Goal: Task Accomplishment & Management: Use online tool/utility

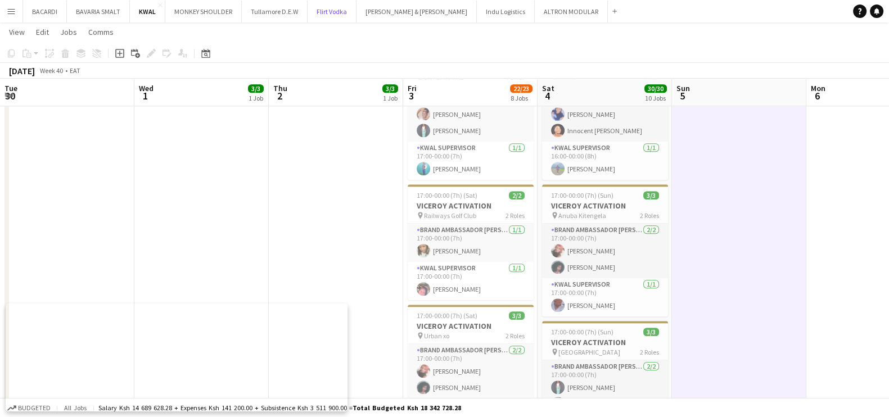
scroll to position [0, 236]
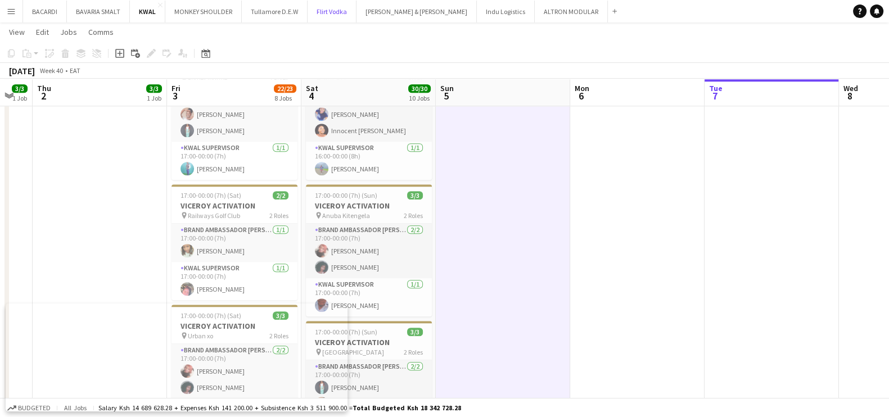
click at [339, 12] on button "Flirt Vodka Close" at bounding box center [332, 12] width 49 height 22
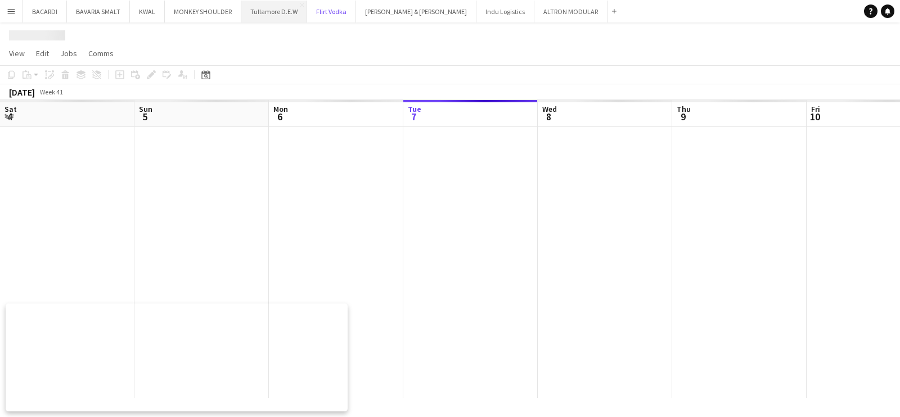
scroll to position [0, 269]
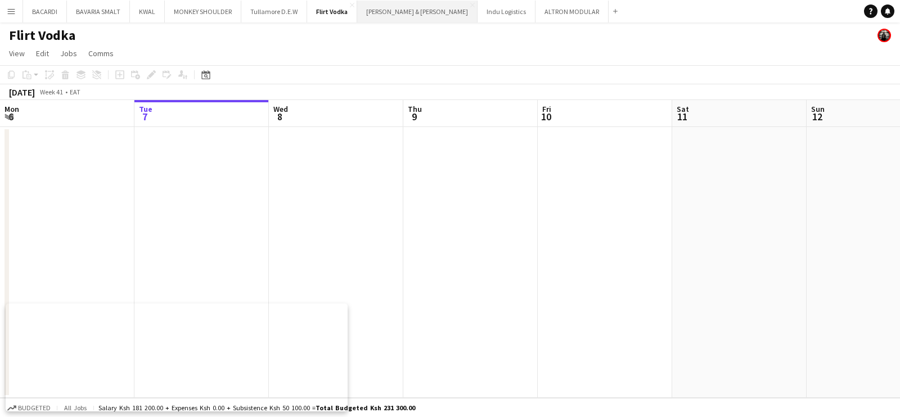
click at [409, 10] on button "Slater & Whittaker Close" at bounding box center [417, 12] width 120 height 22
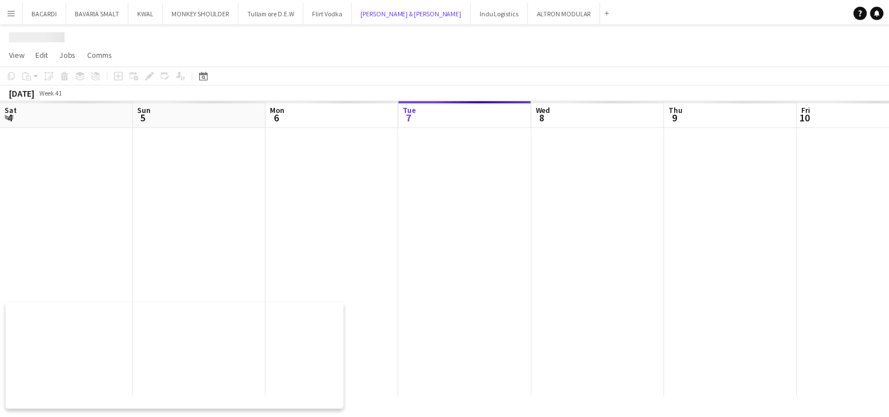
scroll to position [0, 269]
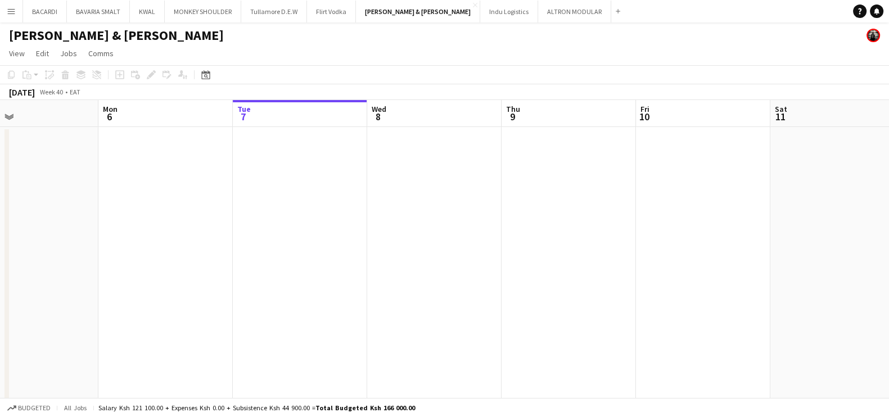
drag, startPoint x: 266, startPoint y: 258, endPoint x: 199, endPoint y: 233, distance: 72.1
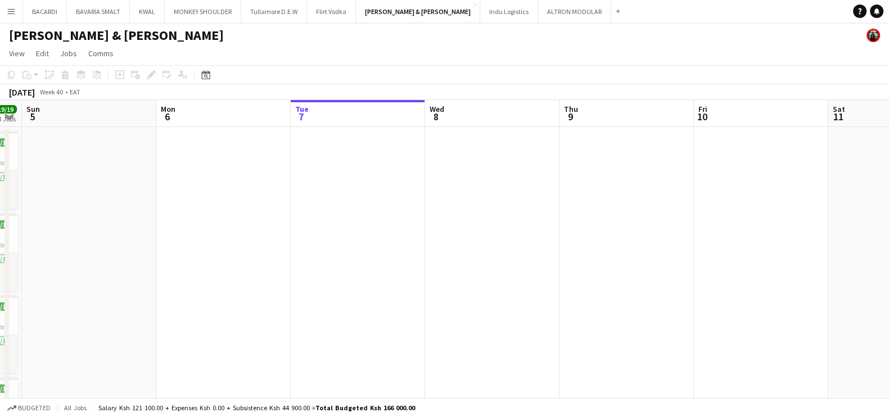
drag, startPoint x: 228, startPoint y: 232, endPoint x: 304, endPoint y: 230, distance: 76.0
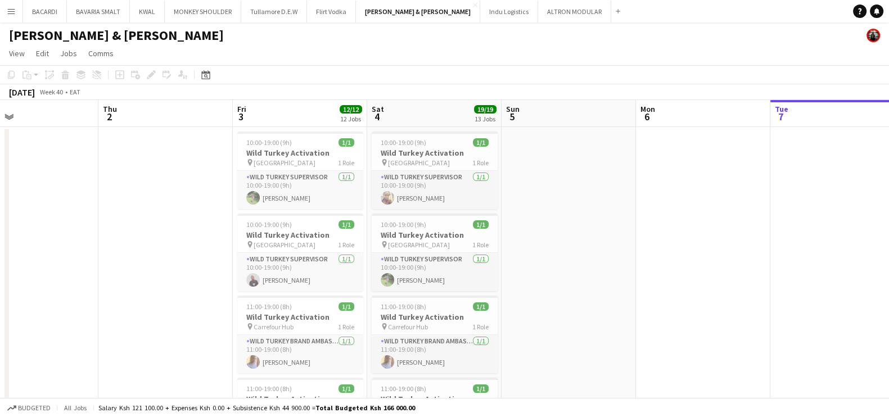
scroll to position [0, 278]
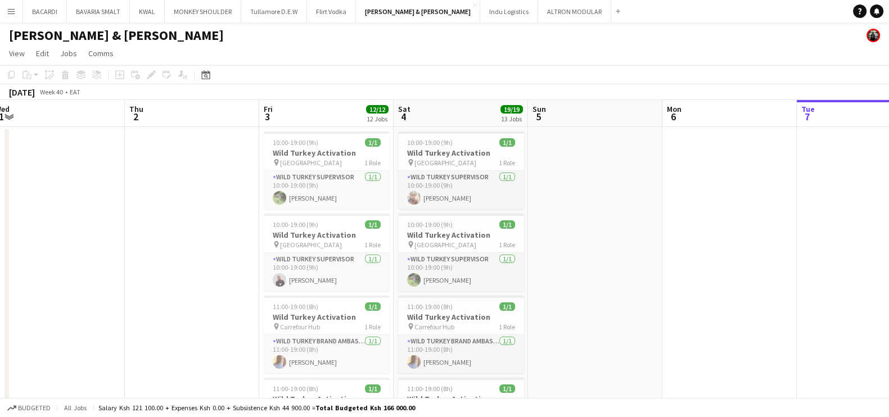
drag, startPoint x: 332, startPoint y: 240, endPoint x: 502, endPoint y: 263, distance: 171.3
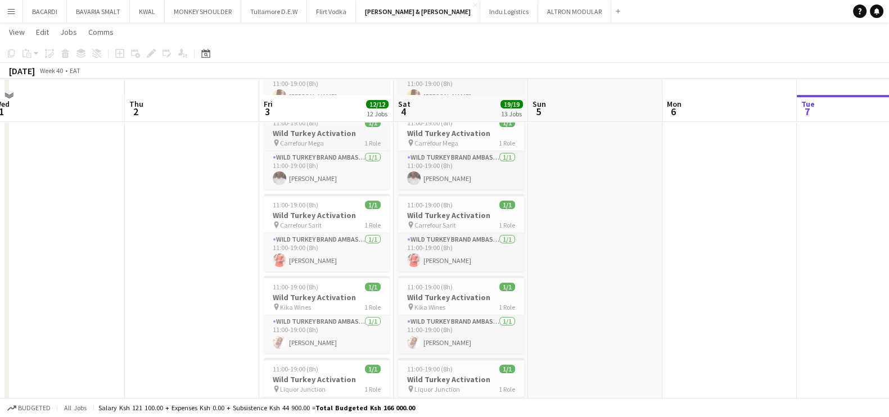
scroll to position [281, 0]
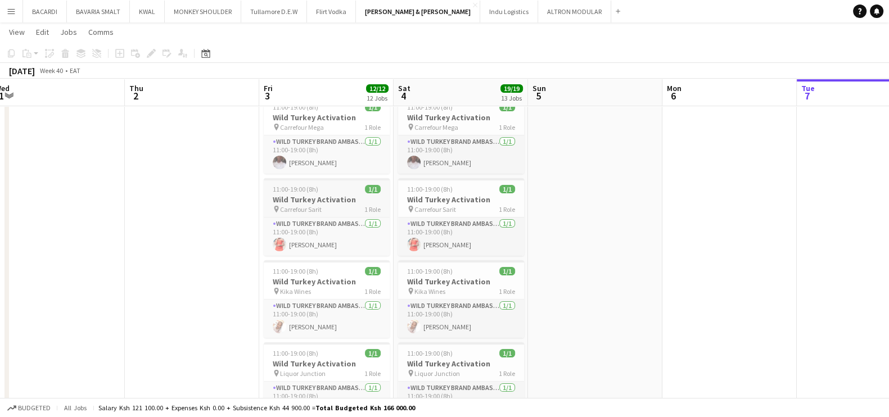
click at [331, 180] on app-job-card "11:00-19:00 (8h) 1/1 Wild Turkey Activation pin Carrefour Sarit 1 Role Wild Tur…" at bounding box center [327, 217] width 126 height 78
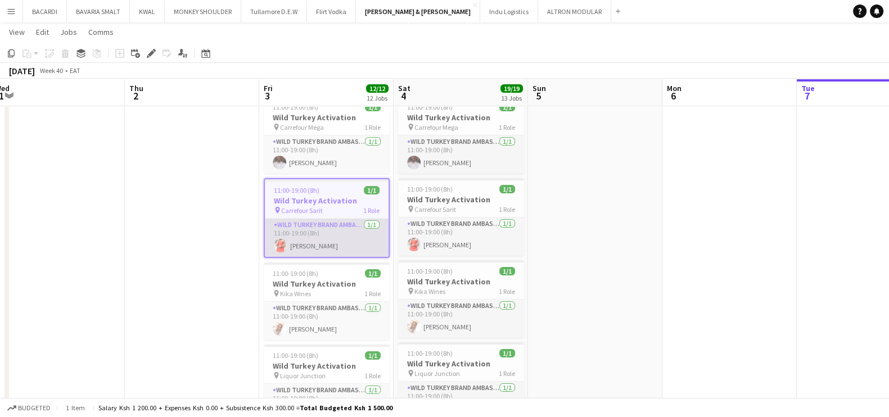
click at [319, 250] on app-card-role "Wild Turkey Brand Ambassador 1/1 11:00-19:00 (8h) Ivy Nakhone" at bounding box center [327, 238] width 124 height 38
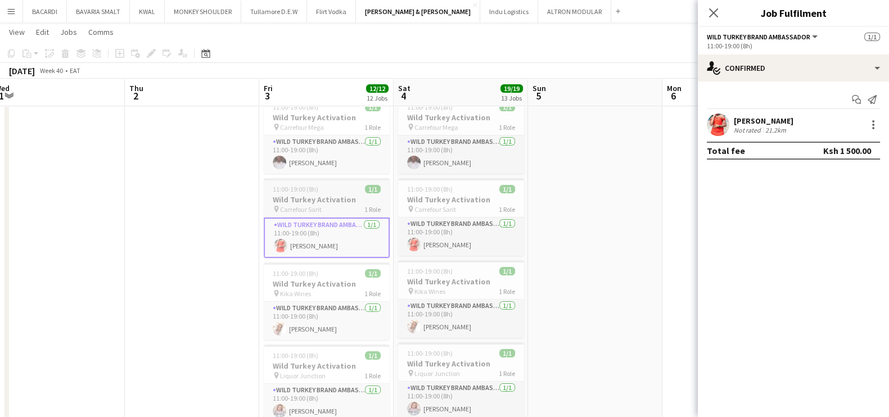
click at [306, 187] on span "11:00-19:00 (8h)" at bounding box center [296, 189] width 46 height 8
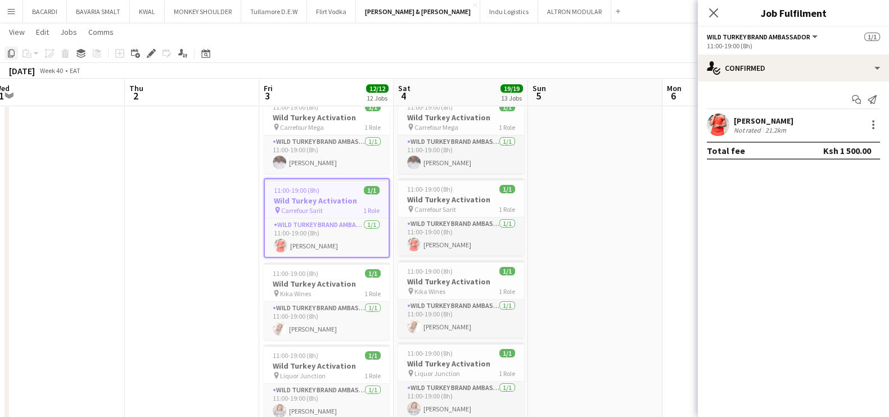
click at [12, 52] on icon "Copy" at bounding box center [11, 53] width 9 height 9
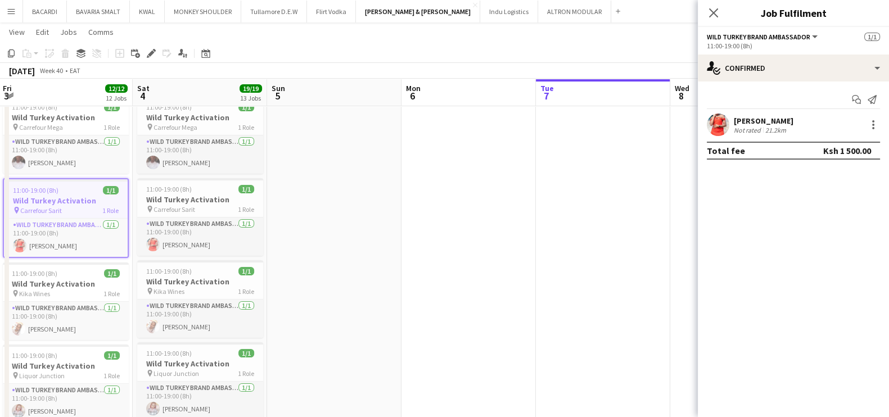
scroll to position [0, 411]
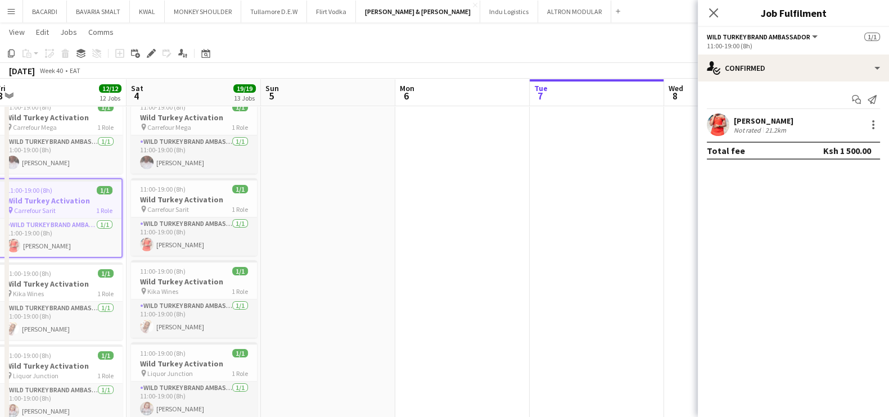
drag, startPoint x: 551, startPoint y: 201, endPoint x: 284, endPoint y: 174, distance: 268.5
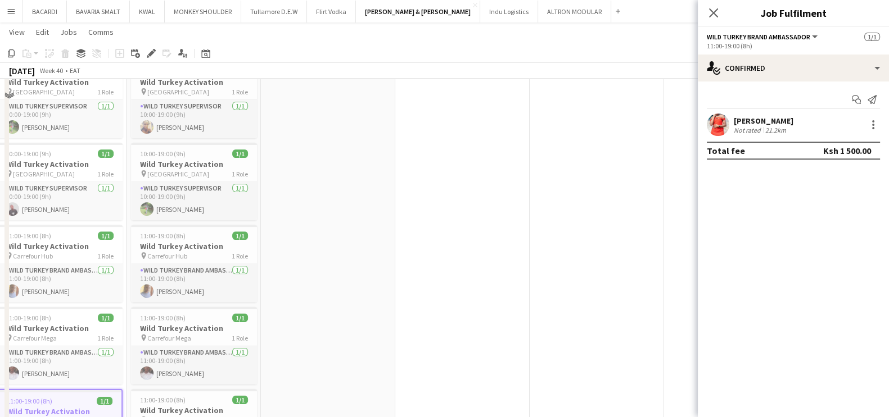
scroll to position [0, 0]
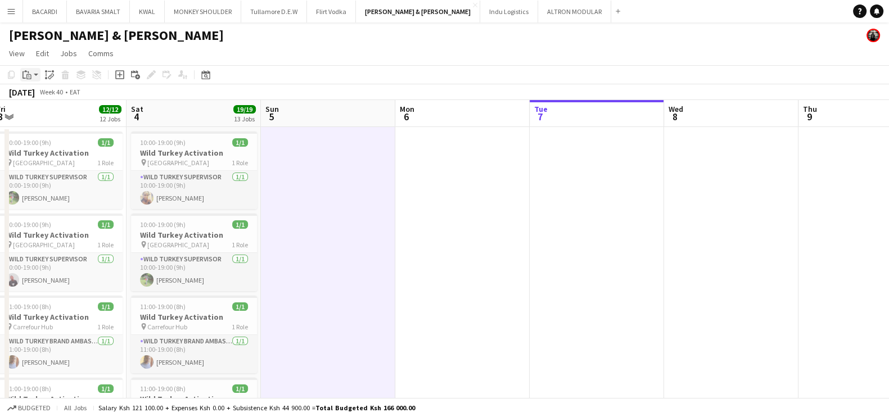
click at [38, 73] on app-action-btn "Paste" at bounding box center [30, 74] width 20 height 13
click at [52, 118] on link "Paste with crew Ctrl+Shift+V" at bounding box center [83, 115] width 106 height 10
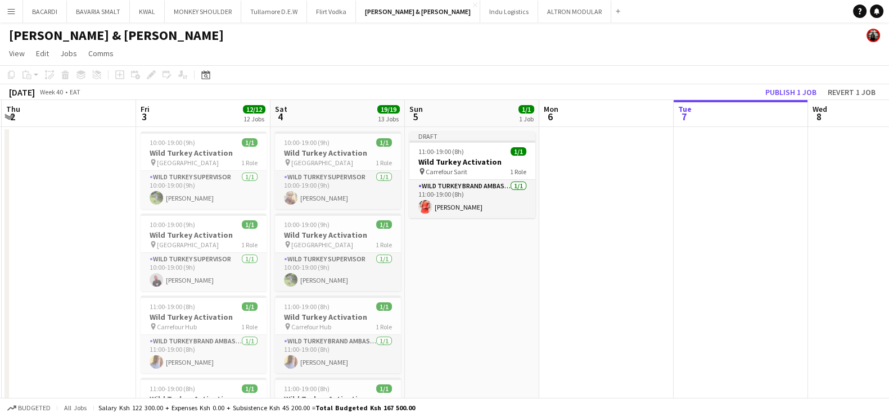
scroll to position [0, 264]
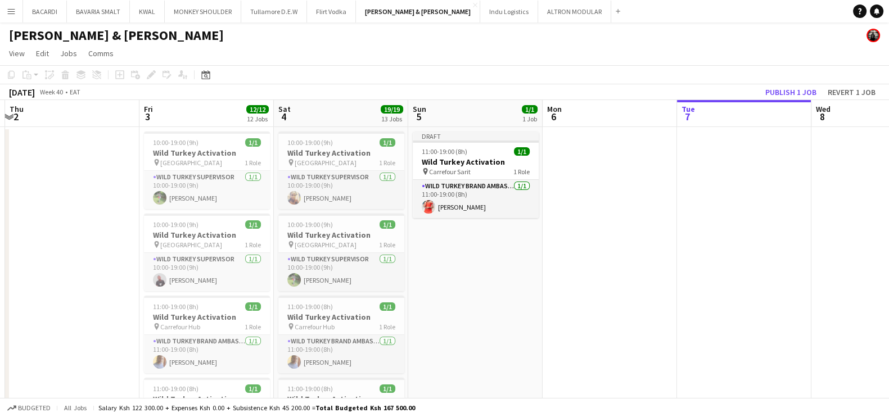
drag, startPoint x: 339, startPoint y: 272, endPoint x: 486, endPoint y: 279, distance: 147.5
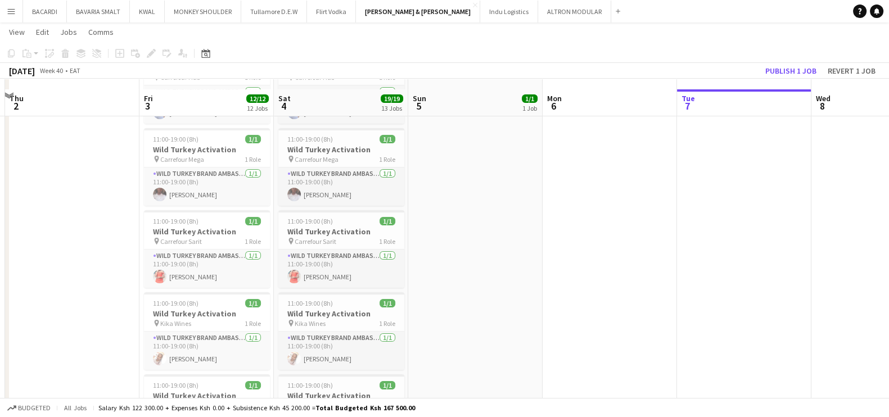
scroll to position [281, 0]
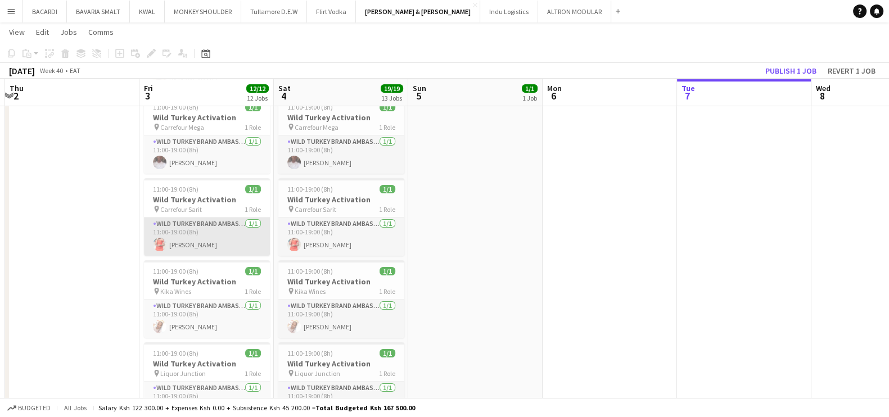
click at [211, 242] on app-card-role "Wild Turkey Brand Ambassador 1/1 11:00-19:00 (8h) Ivy Nakhone" at bounding box center [207, 237] width 126 height 38
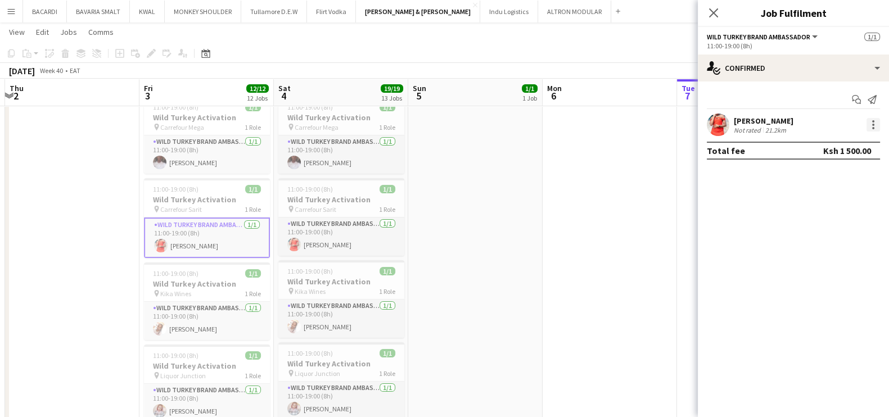
click at [877, 123] on div at bounding box center [873, 124] width 13 height 13
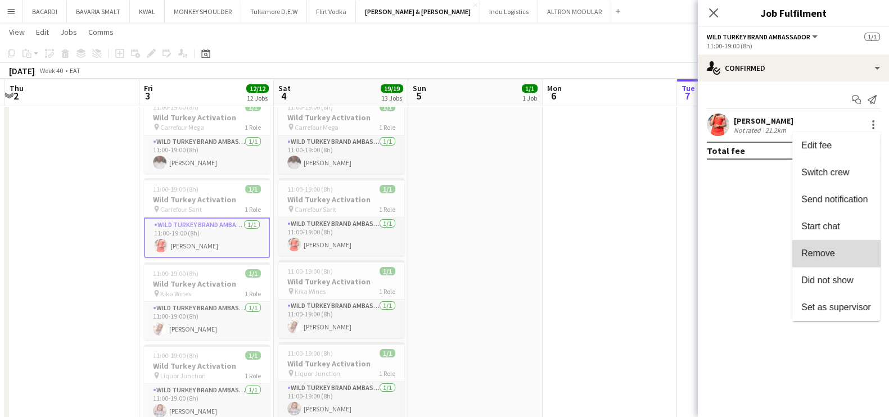
click at [837, 252] on span "Remove" at bounding box center [836, 254] width 70 height 10
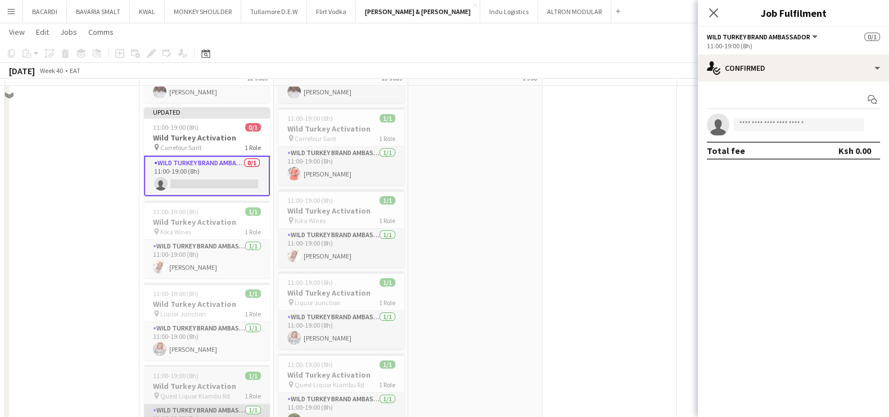
scroll to position [211, 0]
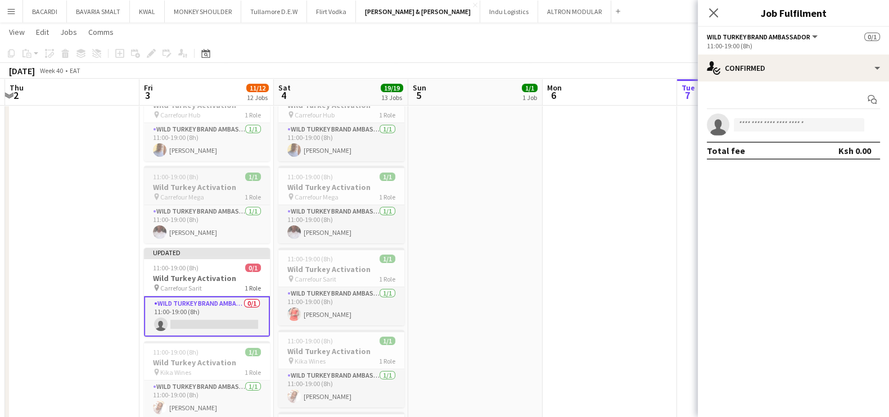
click at [179, 177] on span "11:00-19:00 (8h)" at bounding box center [176, 177] width 46 height 8
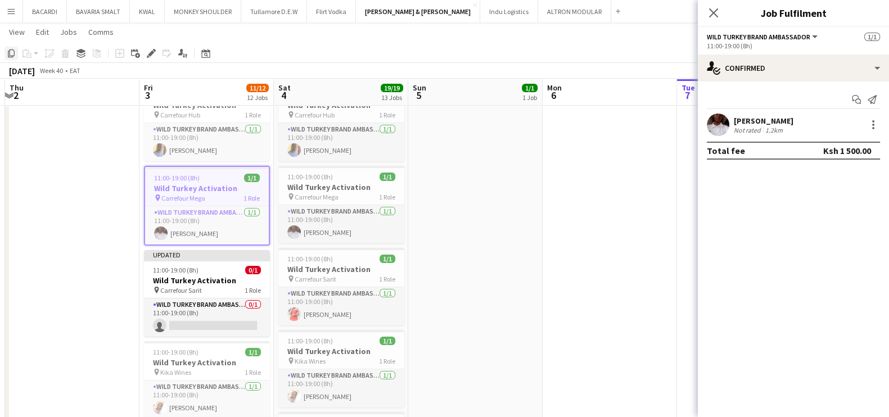
click at [11, 55] on icon "Copy" at bounding box center [11, 53] width 9 height 9
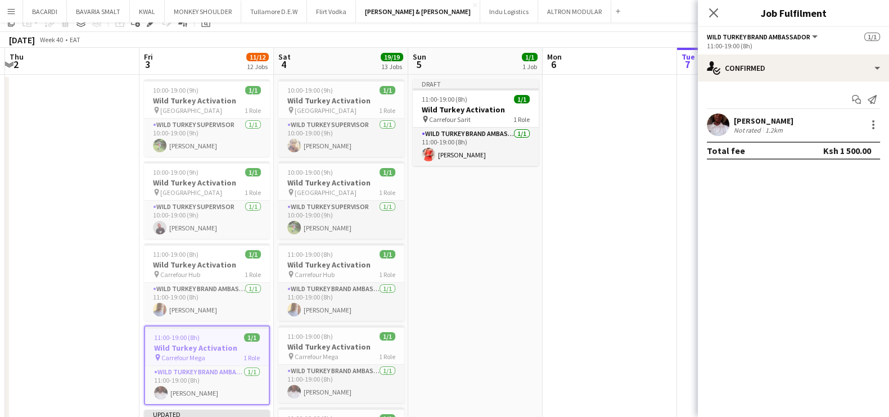
scroll to position [70, 0]
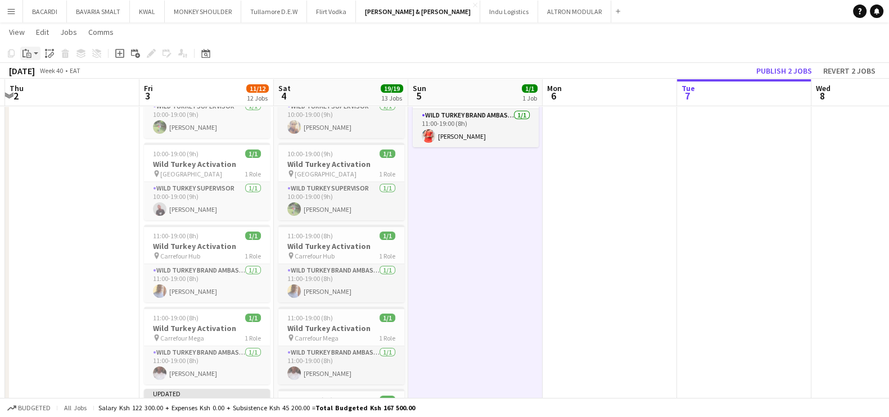
click at [35, 52] on app-action-btn "Paste" at bounding box center [30, 53] width 20 height 13
click at [49, 92] on link "Paste with crew Ctrl+Shift+V" at bounding box center [83, 94] width 106 height 10
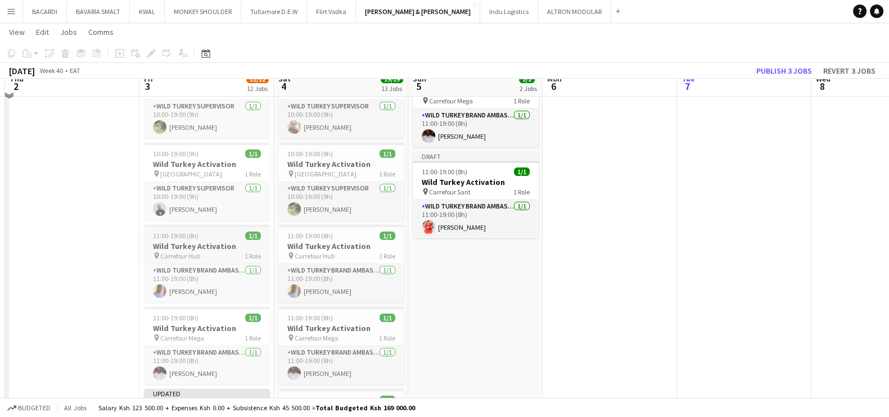
scroll to position [0, 0]
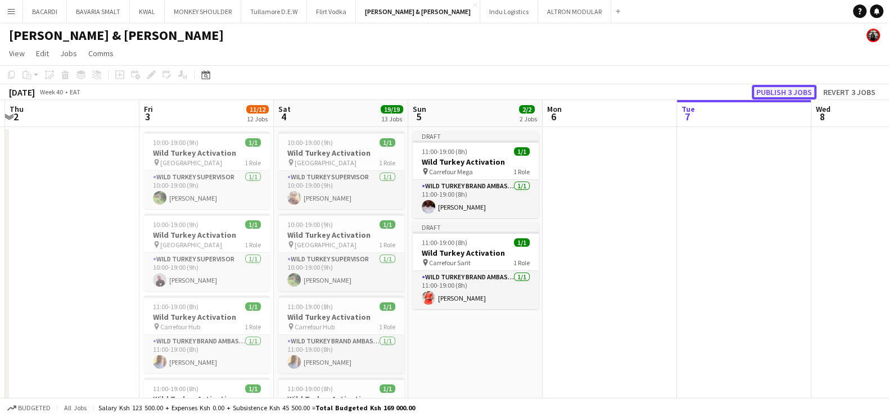
click at [787, 97] on button "Publish 3 jobs" at bounding box center [784, 92] width 65 height 15
